Goal: Share content: Share content

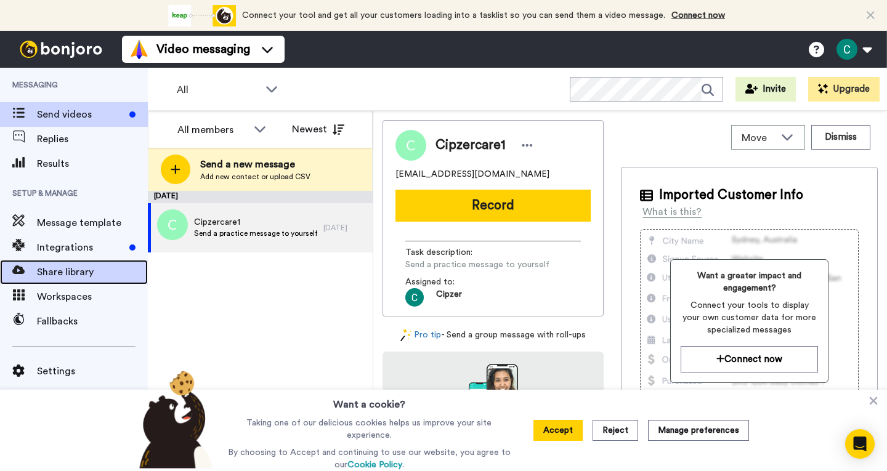
click at [55, 267] on span "Share library" at bounding box center [92, 272] width 111 height 15
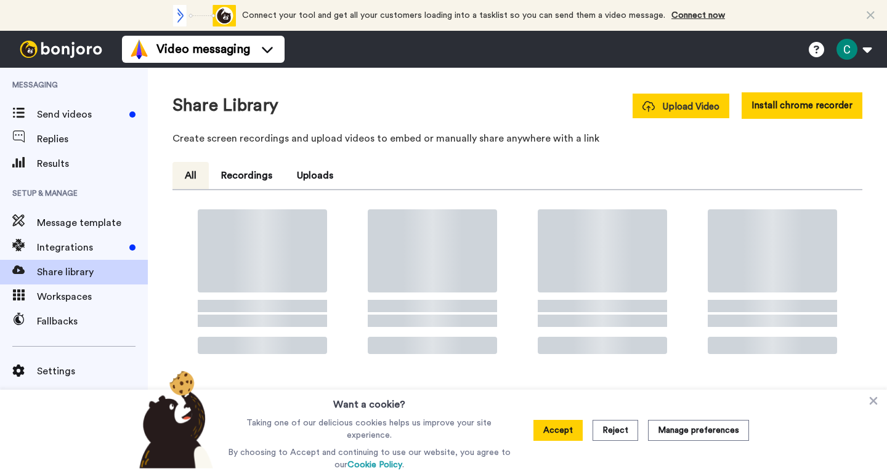
click at [669, 96] on button "Upload Video" at bounding box center [680, 106] width 97 height 25
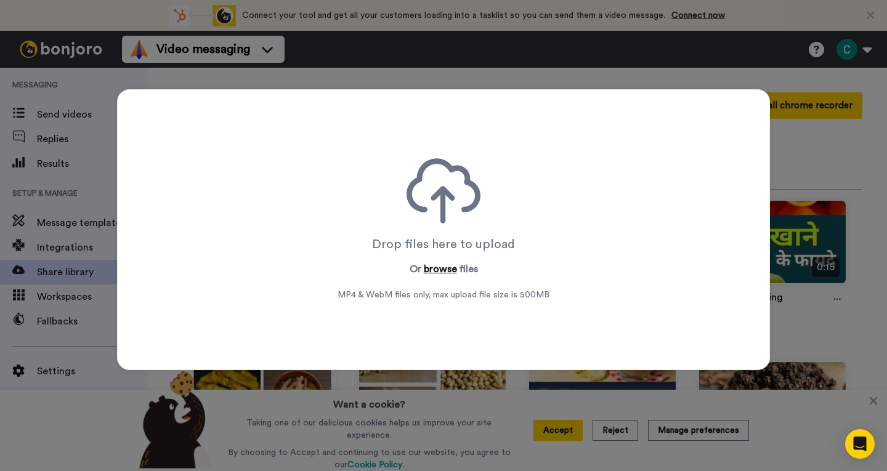
click at [439, 276] on button "browse" at bounding box center [440, 269] width 33 height 15
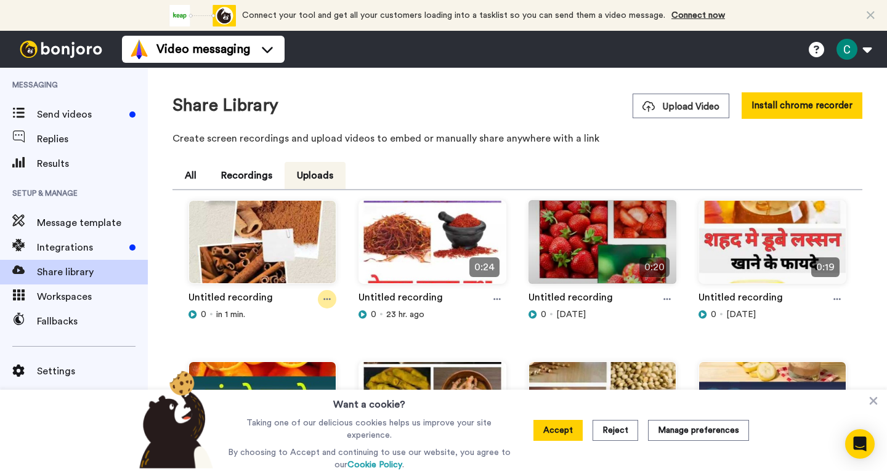
click at [327, 298] on icon at bounding box center [326, 299] width 7 height 9
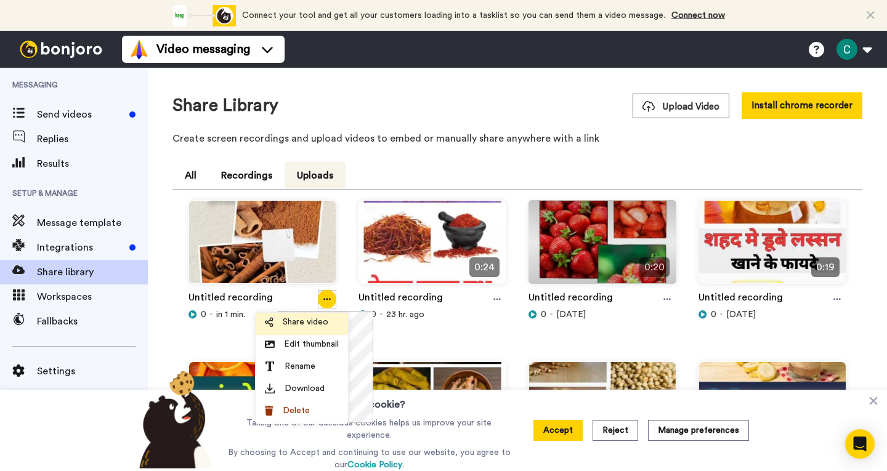
click at [308, 319] on span "Share video" at bounding box center [306, 322] width 46 height 12
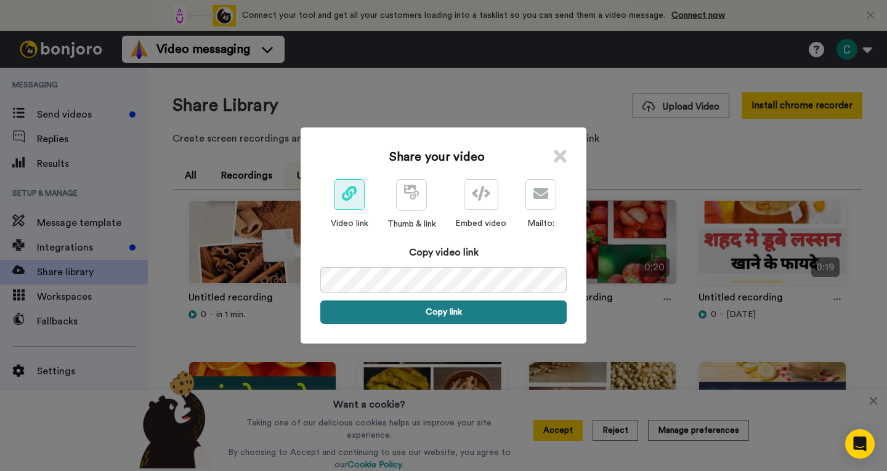
click at [440, 312] on button "Copy link" at bounding box center [443, 311] width 246 height 23
